Goal: Find specific page/section: Find specific page/section

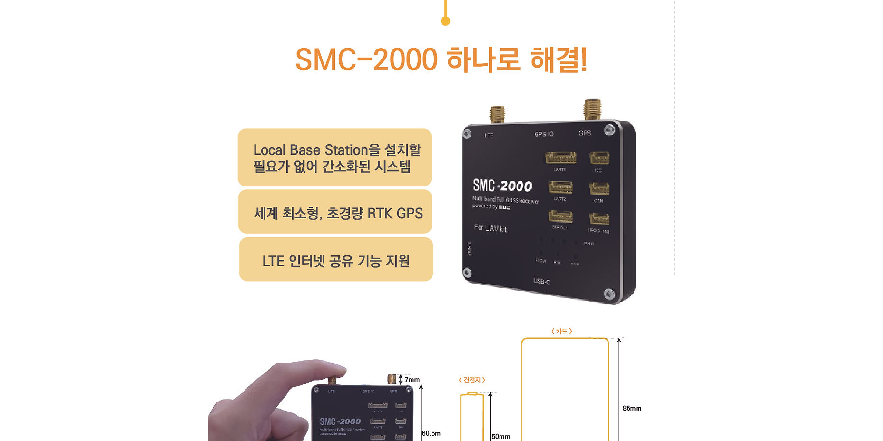
scroll to position [4189, 0]
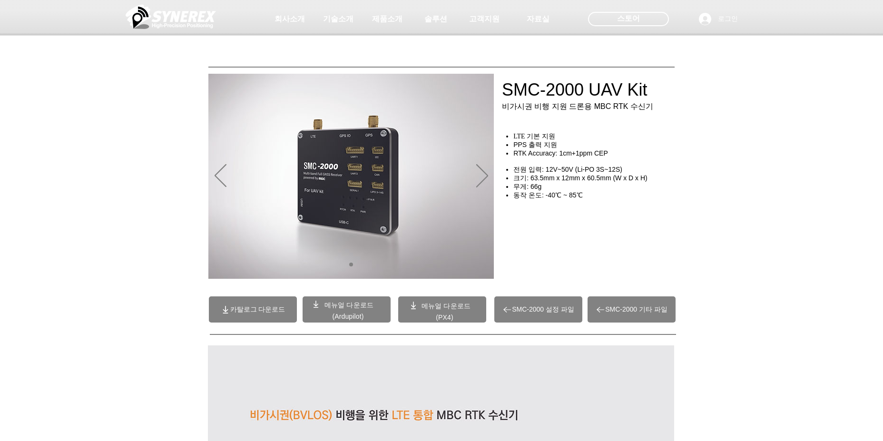
drag, startPoint x: 583, startPoint y: 95, endPoint x: 525, endPoint y: 89, distance: 58.3
click at [525, 89] on div at bounding box center [441, 70] width 883 height 141
click at [581, 85] on div at bounding box center [441, 70] width 883 height 141
drag, startPoint x: 582, startPoint y: 86, endPoint x: 465, endPoint y: 73, distance: 117.4
click at [465, 73] on div at bounding box center [441, 70] width 883 height 141
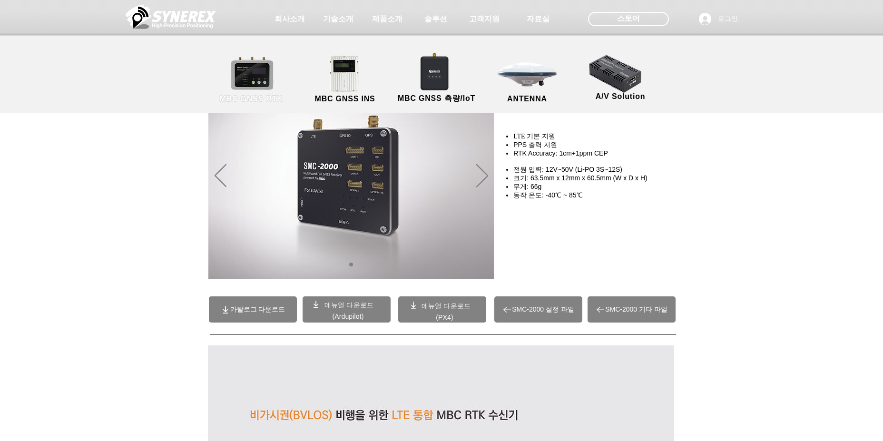
click at [265, 74] on link "MBC GNSS RTK" at bounding box center [251, 80] width 86 height 50
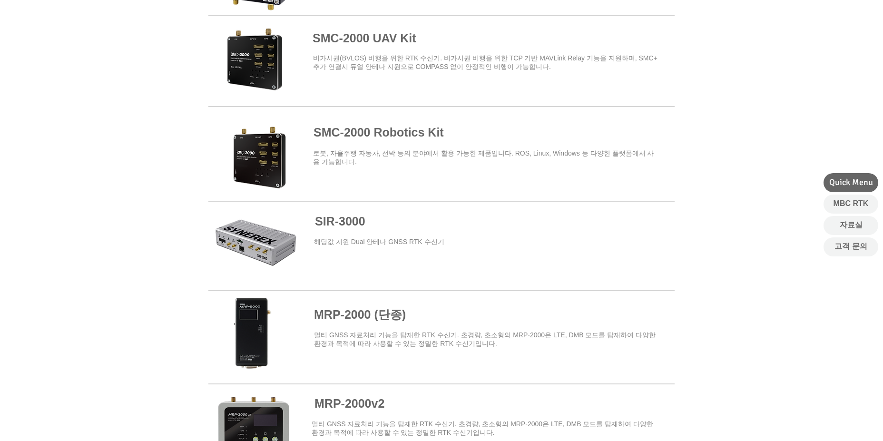
scroll to position [381, 0]
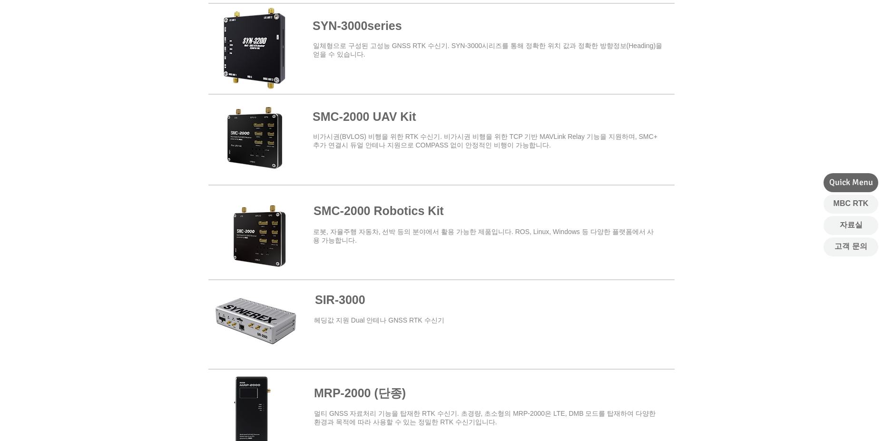
click at [245, 246] on span at bounding box center [441, 228] width 466 height 83
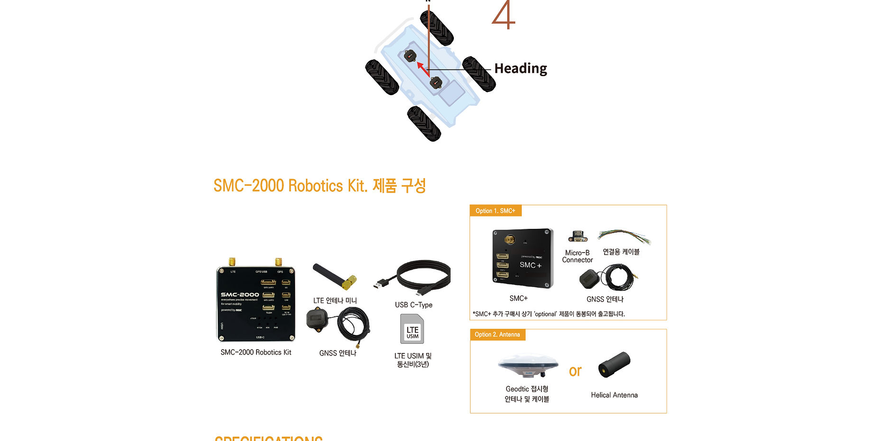
scroll to position [4630, 0]
